Goal: Task Accomplishment & Management: Complete application form

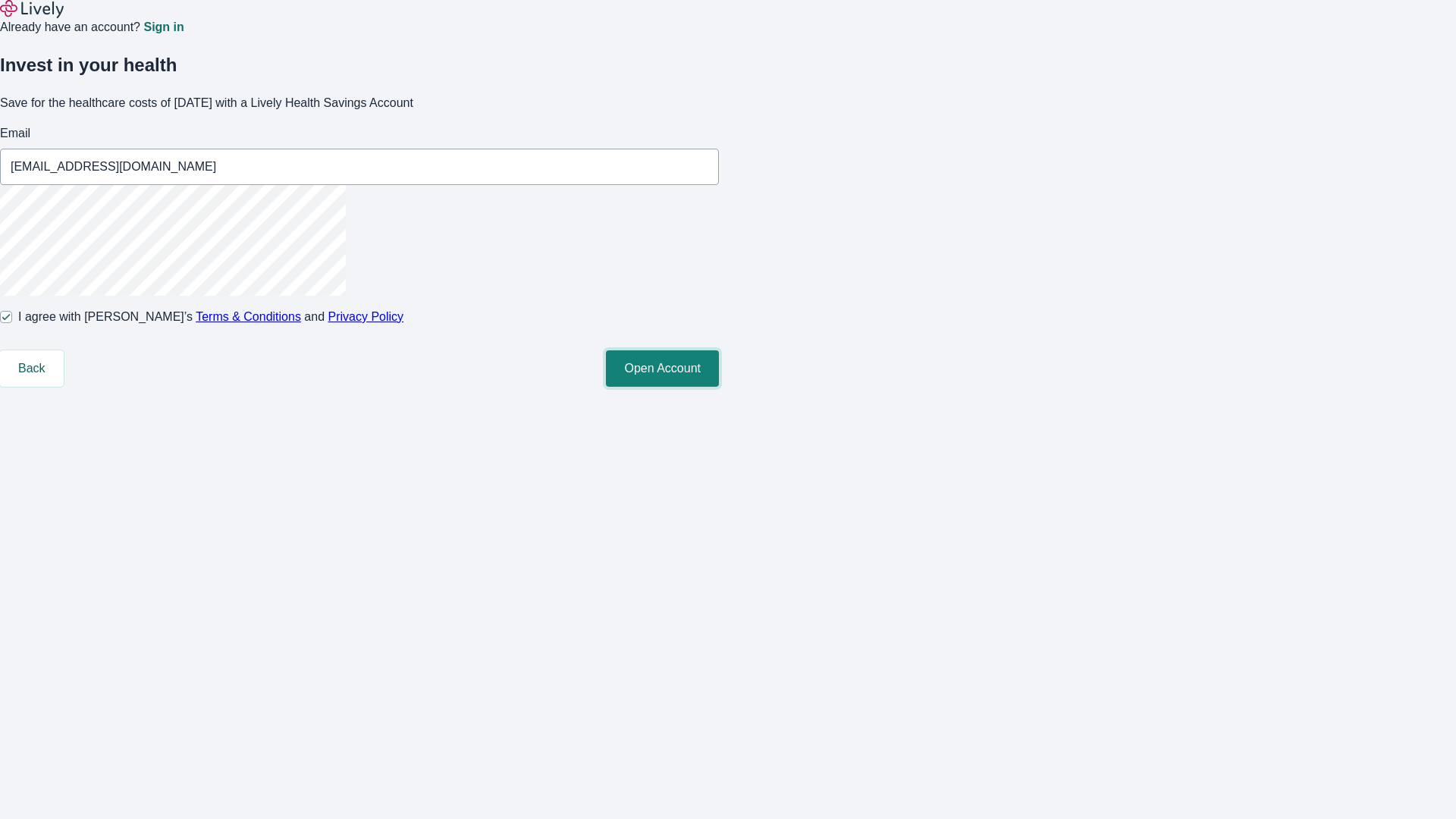
click at [719, 387] on button "Open Account" at bounding box center [663, 368] width 113 height 36
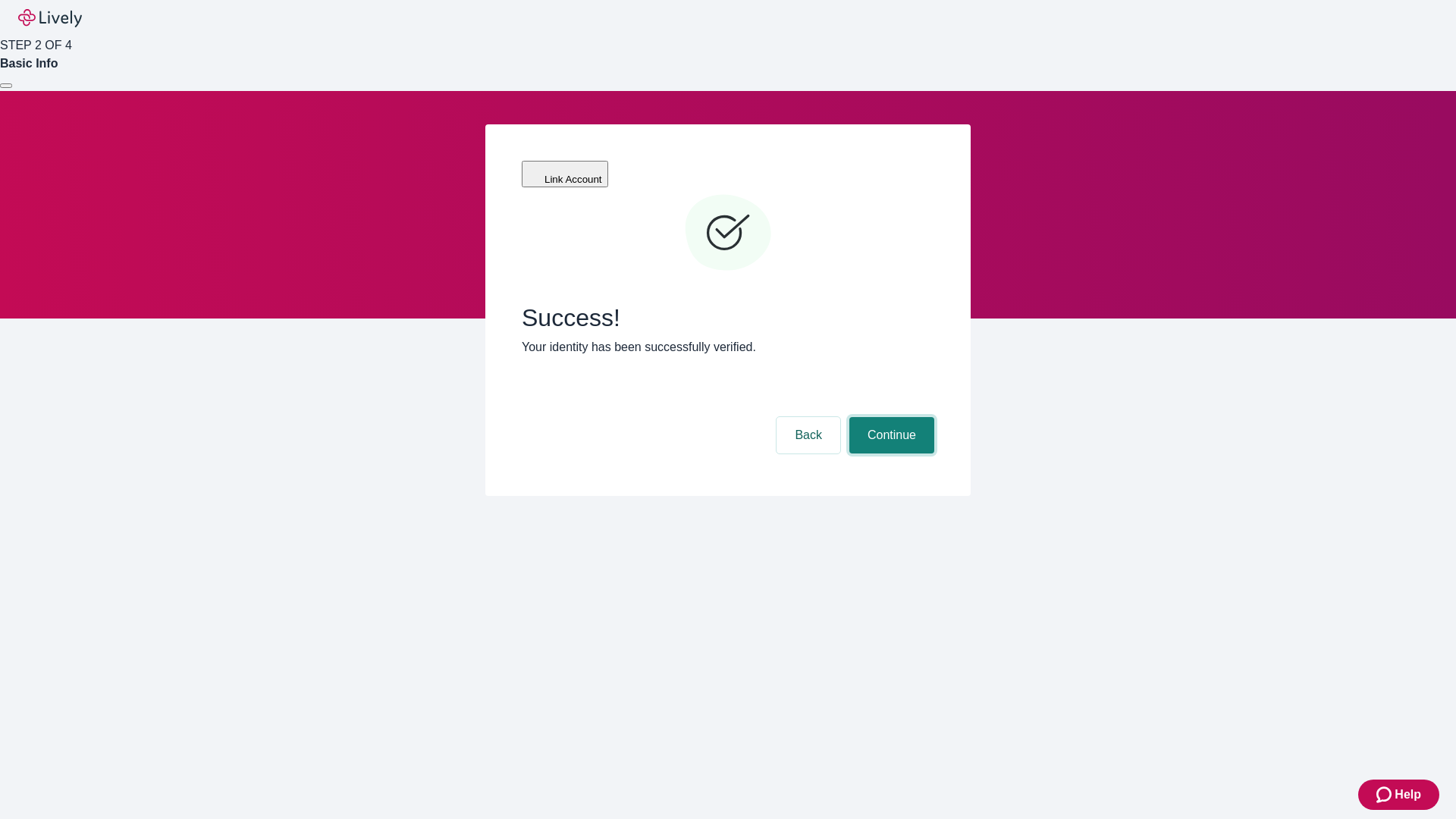
click at [890, 417] on button "Continue" at bounding box center [892, 435] width 85 height 36
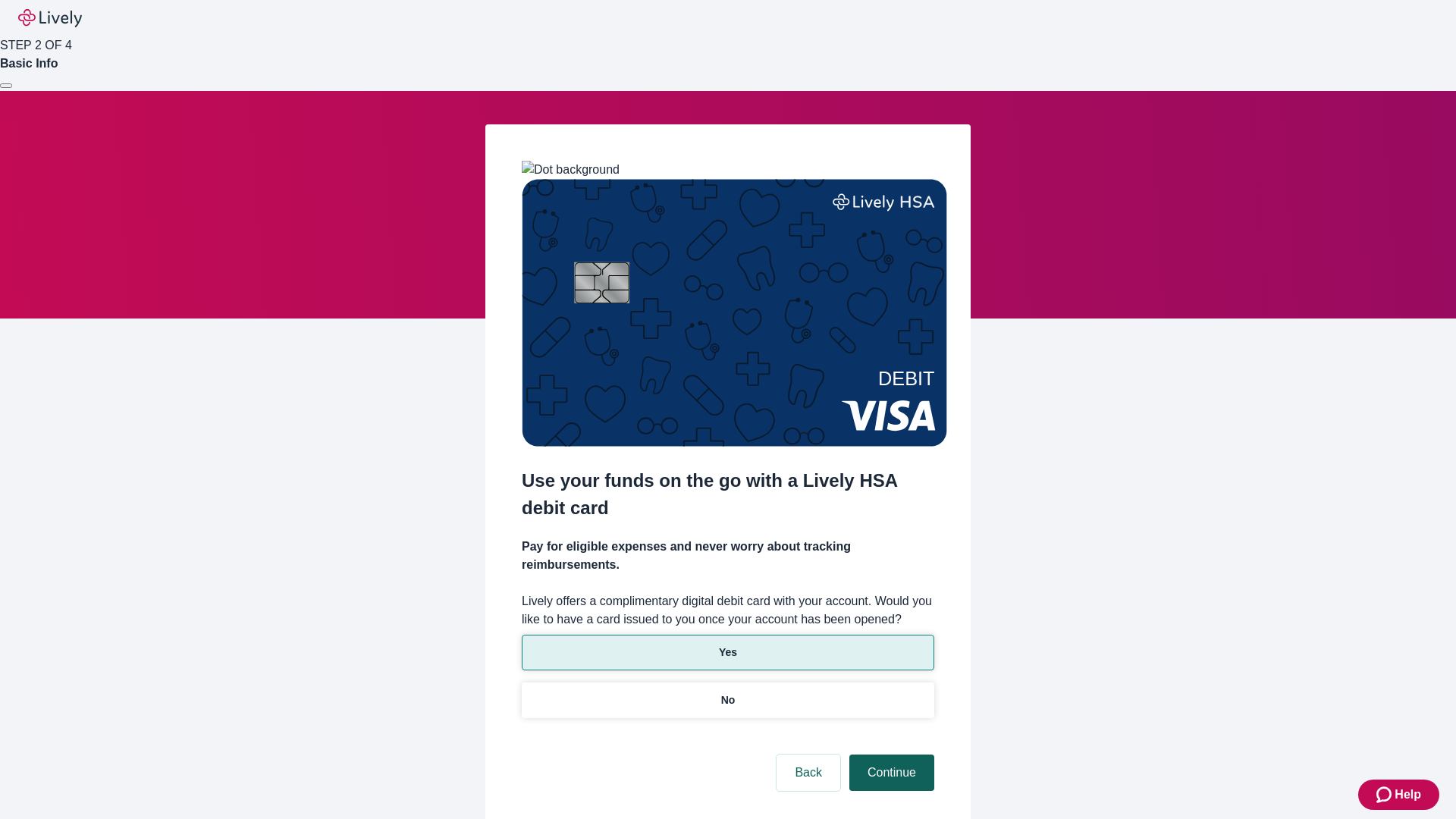
click at [727, 645] on p "Yes" at bounding box center [728, 652] width 19 height 16
click at [890, 755] on button "Continue" at bounding box center [892, 772] width 85 height 36
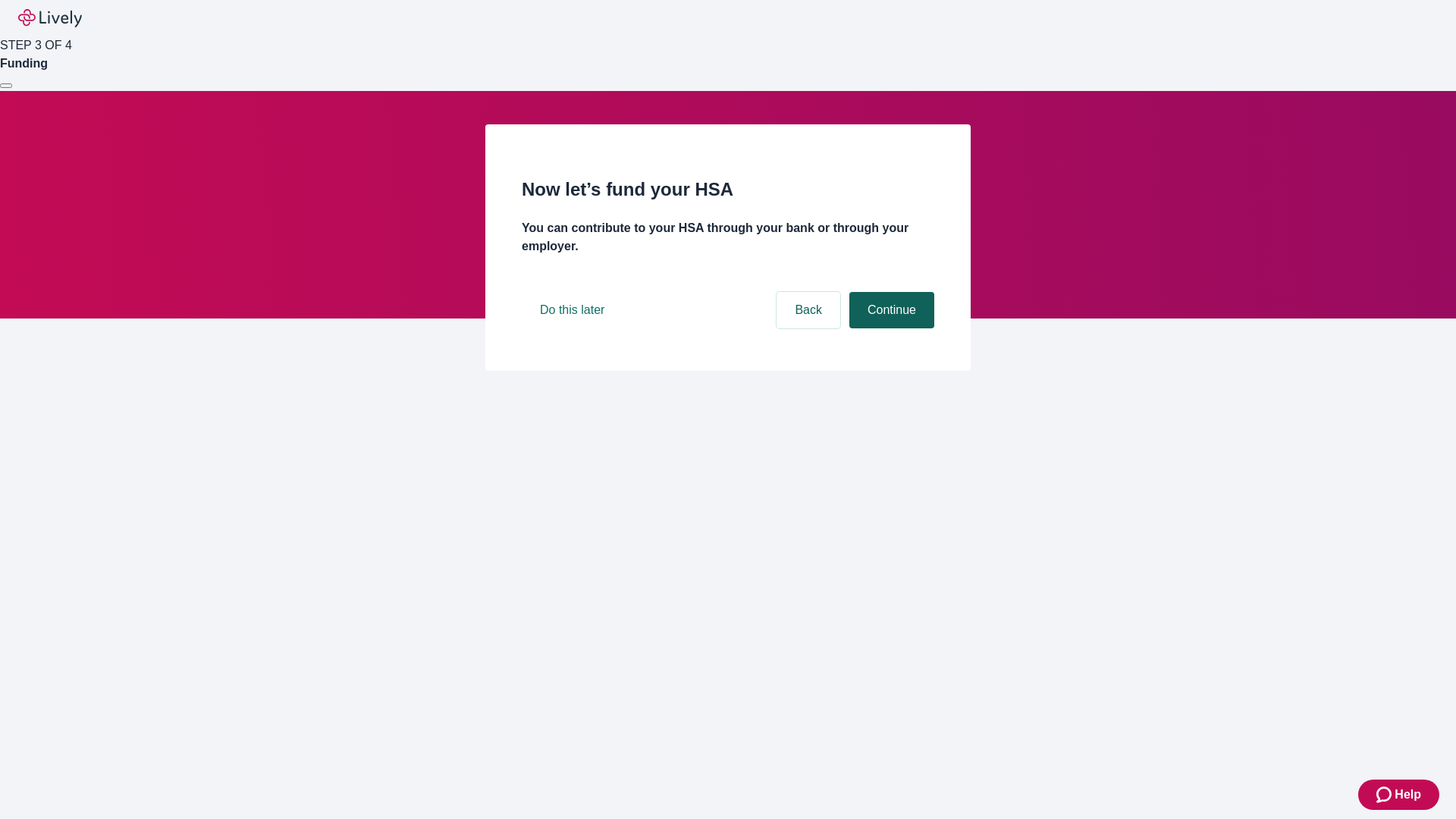
click at [890, 328] on button "Continue" at bounding box center [892, 310] width 85 height 36
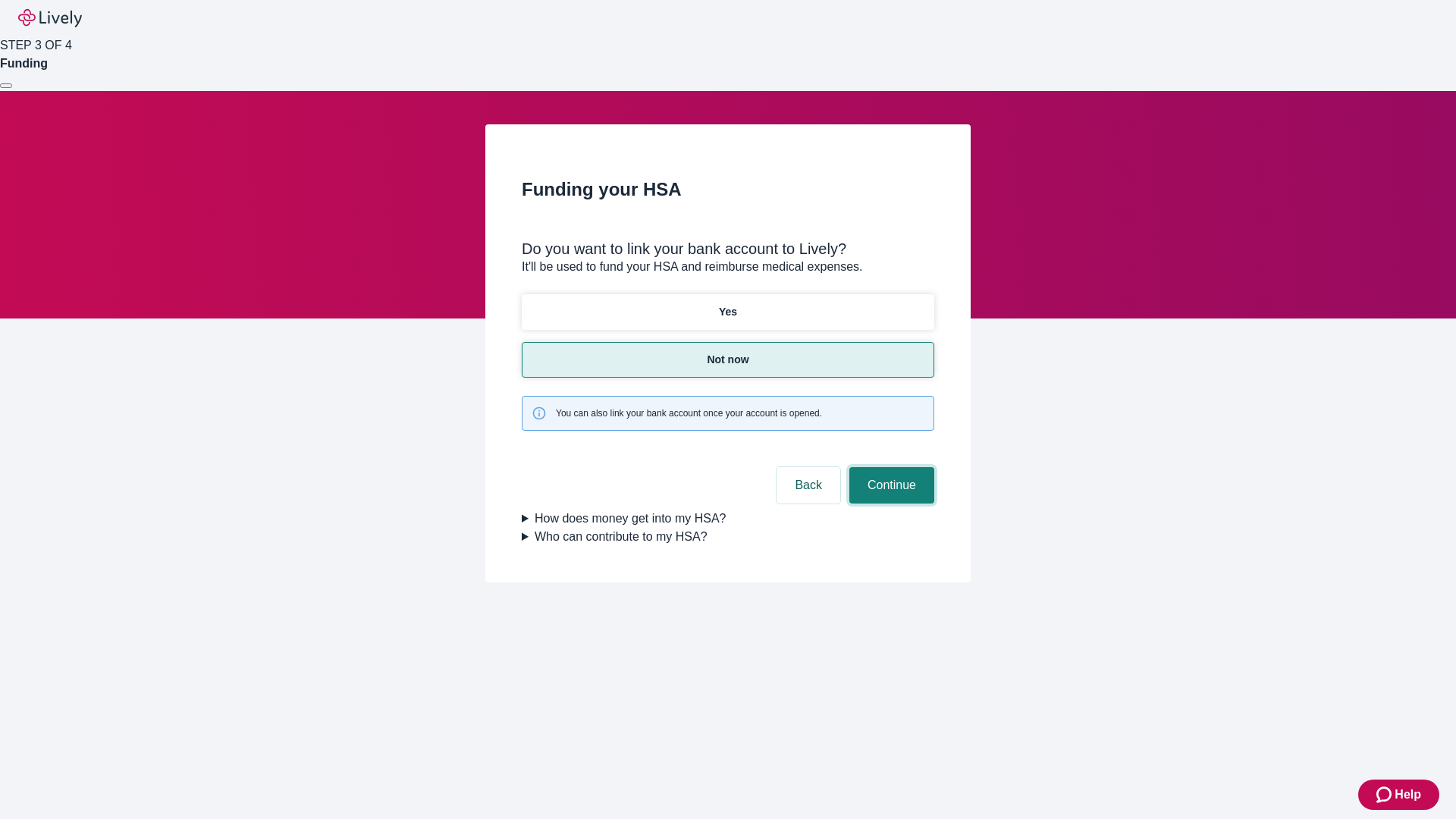
click at [890, 467] on button "Continue" at bounding box center [892, 485] width 85 height 36
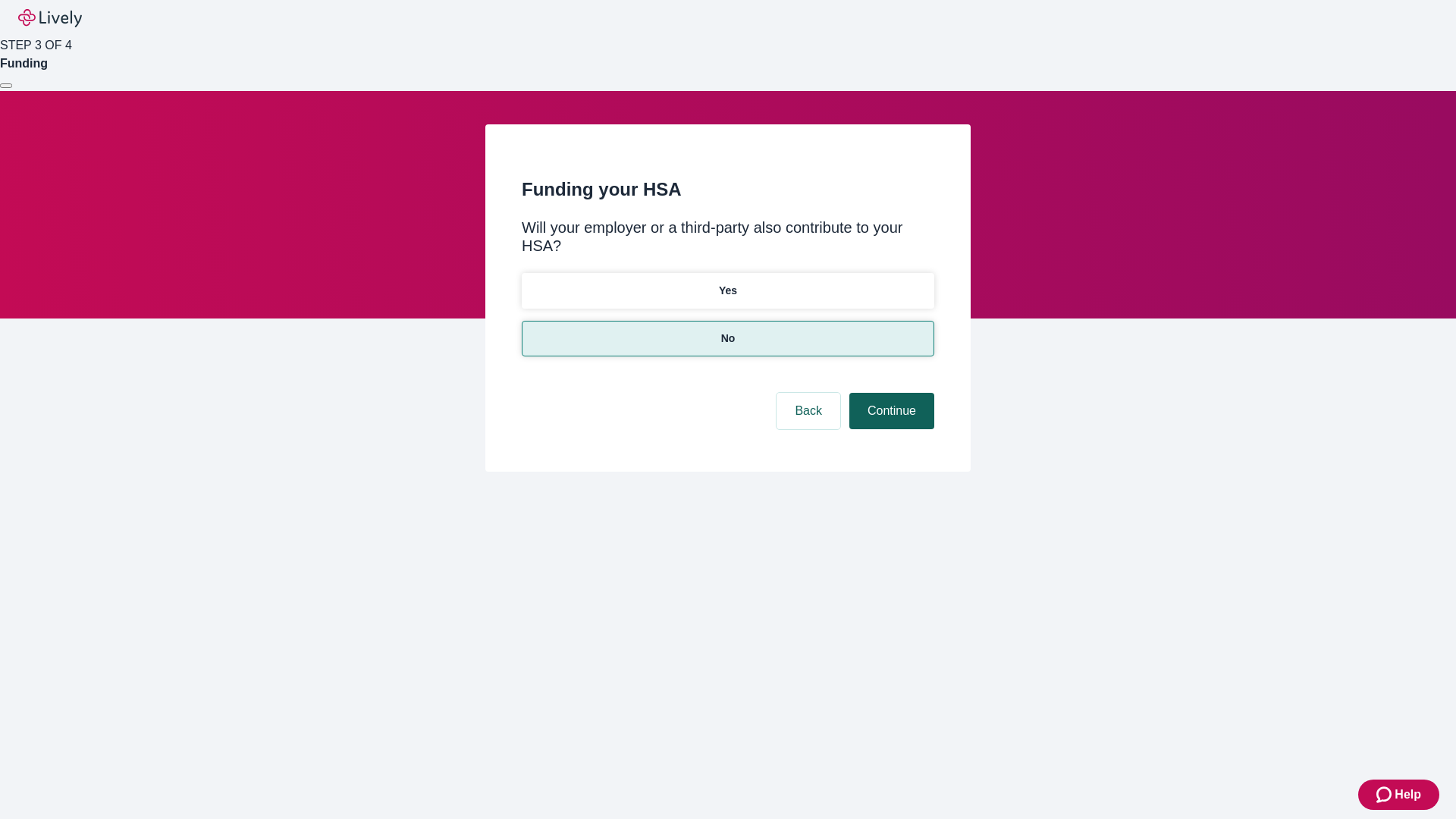
click at [890, 393] on button "Continue" at bounding box center [892, 410] width 85 height 36
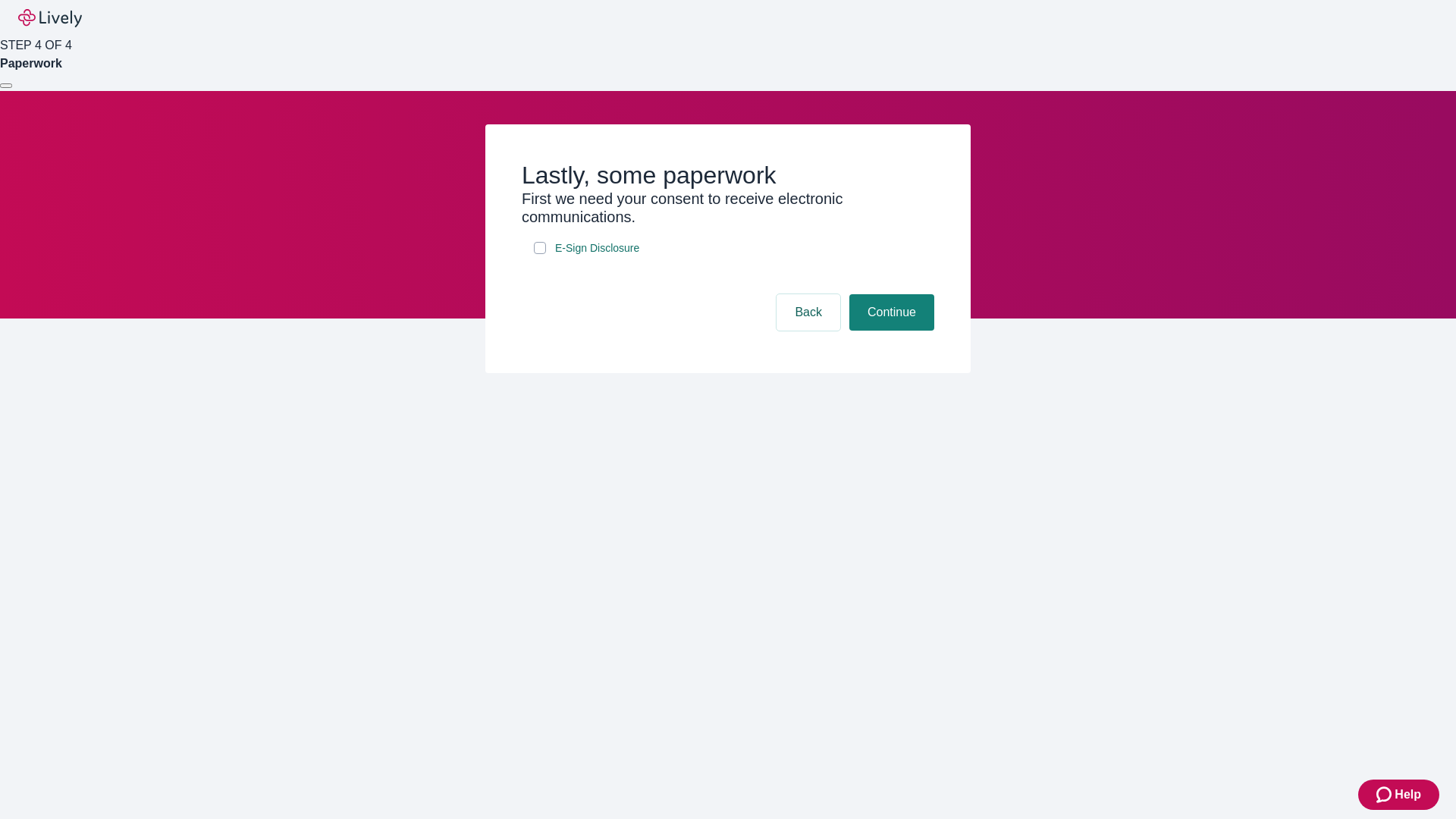
click at [540, 254] on input "E-Sign Disclosure" at bounding box center [540, 248] width 12 height 12
checkbox input "true"
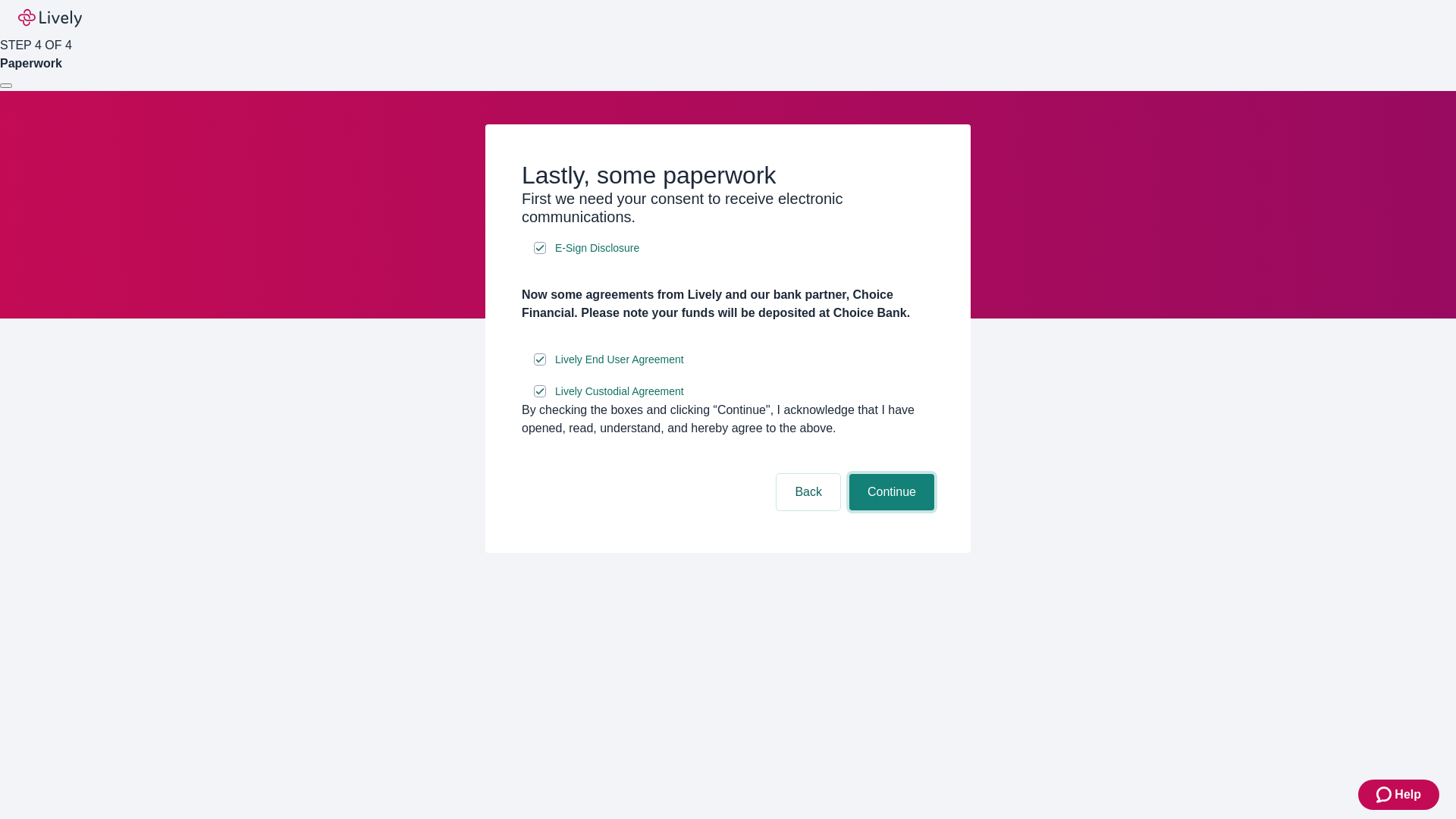
click at [890, 510] on button "Continue" at bounding box center [892, 492] width 85 height 36
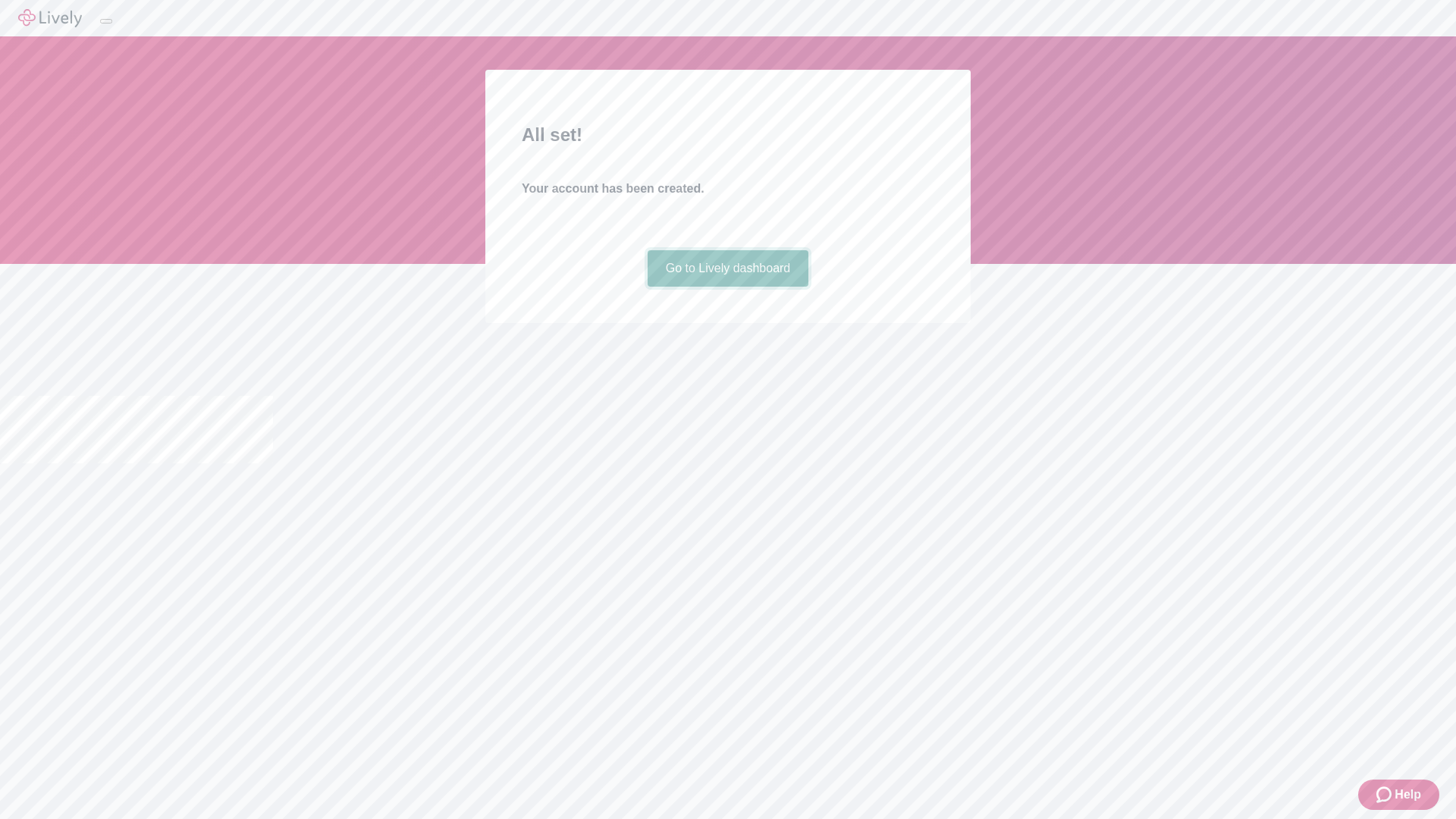
click at [727, 287] on link "Go to Lively dashboard" at bounding box center [728, 268] width 162 height 36
